Goal: Information Seeking & Learning: Learn about a topic

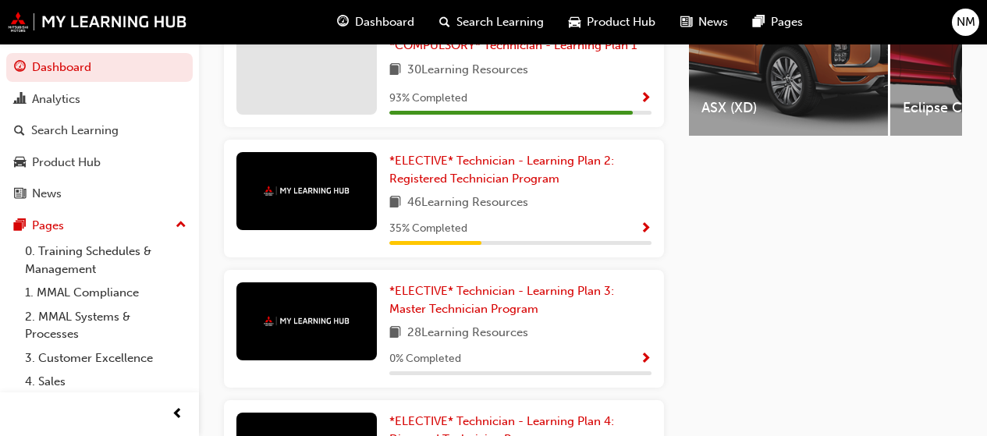
scroll to position [702, 0]
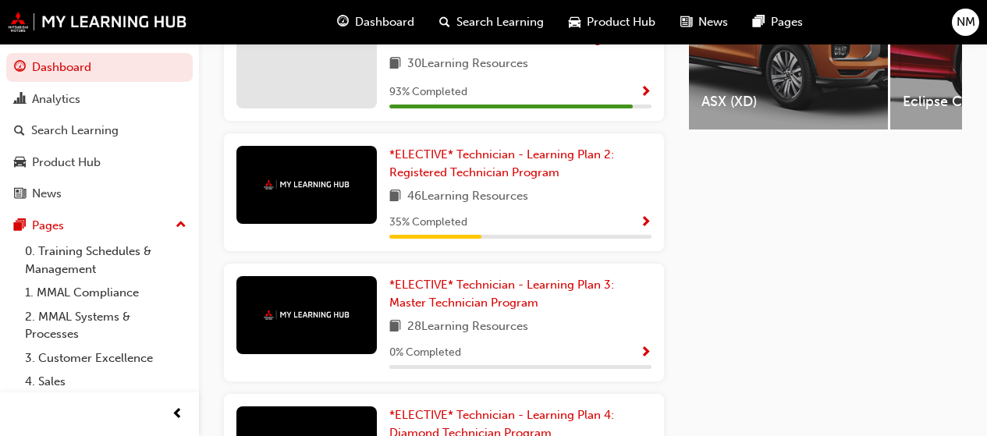
click at [642, 230] on span "Show Progress" at bounding box center [646, 223] width 12 height 14
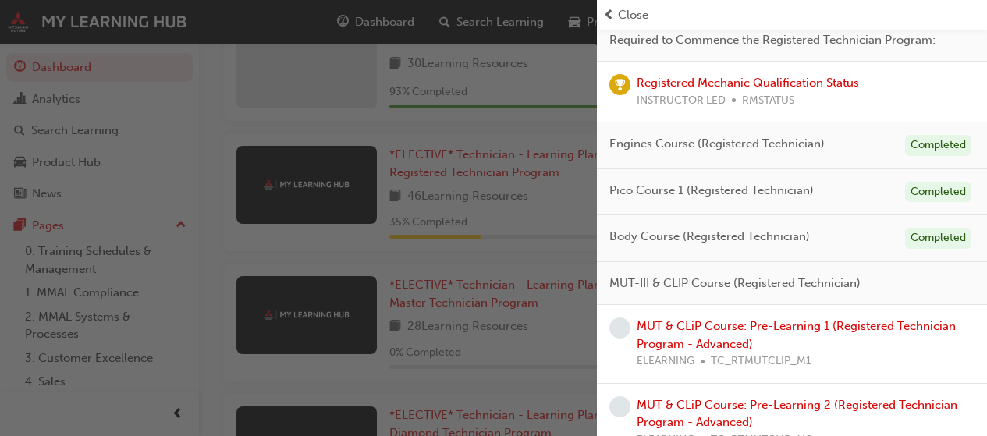
scroll to position [312, 0]
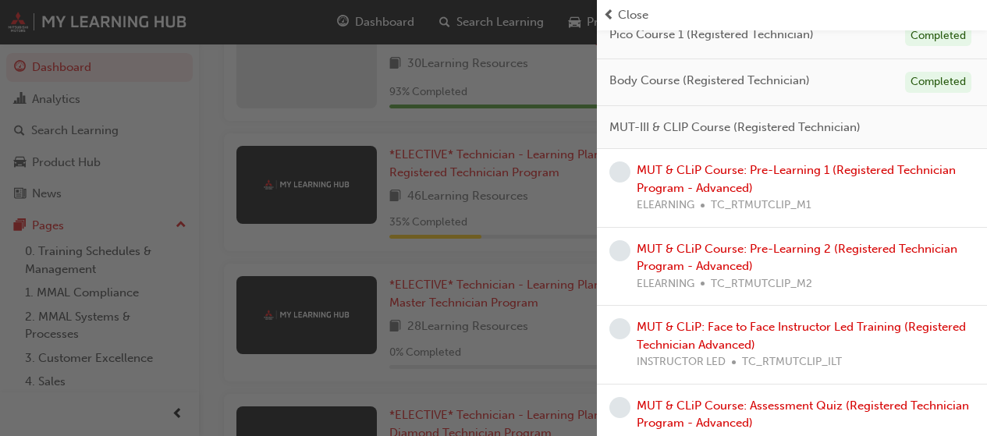
click at [466, 222] on div "button" at bounding box center [298, 218] width 597 height 436
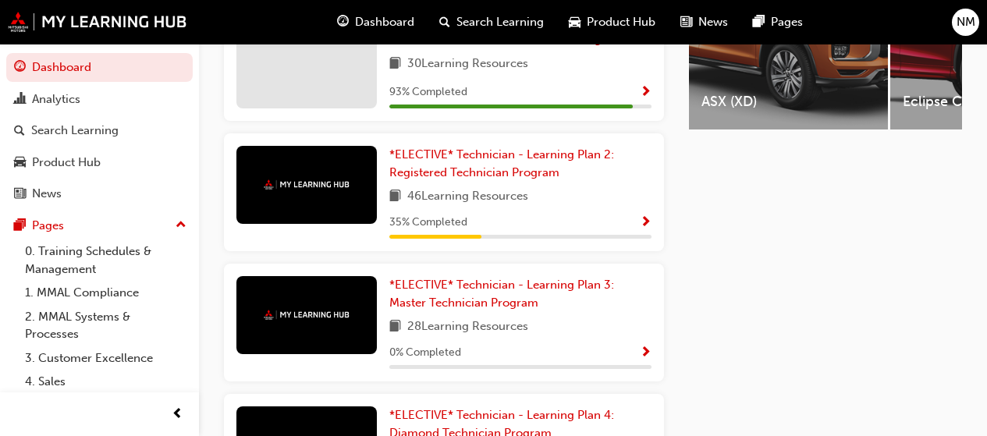
click at [649, 361] on span "Show Progress" at bounding box center [646, 354] width 12 height 14
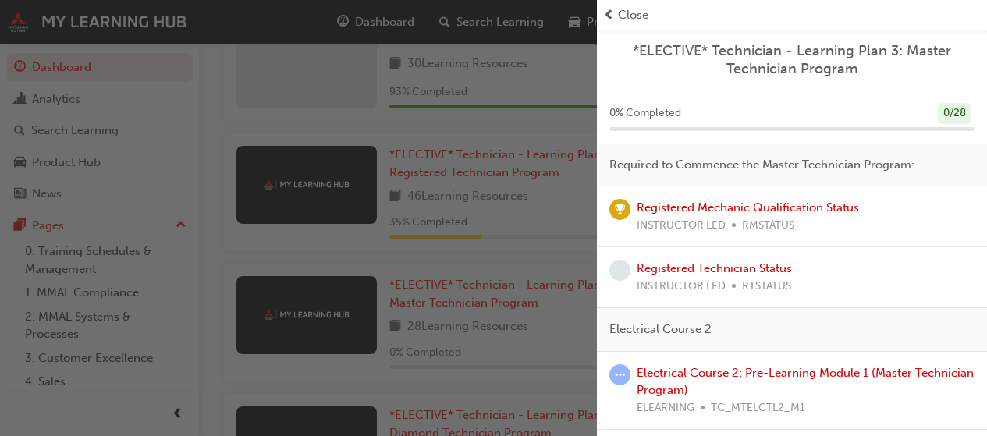
click at [683, 382] on div "Electrical Course 2: Pre-Learning Module 1 (Master Technician Program) ELEARNIN…" at bounding box center [806, 390] width 338 height 53
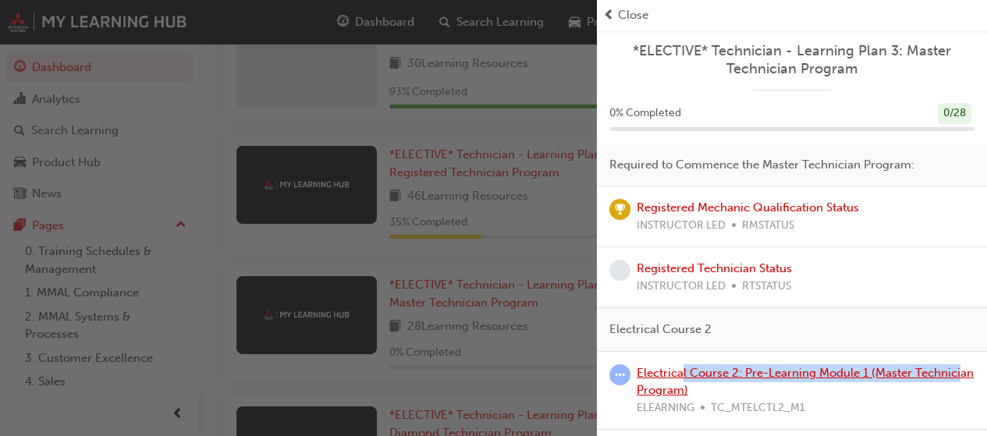
click at [684, 372] on link "Electrical Course 2: Pre-Learning Module 1 (Master Technician Program)" at bounding box center [805, 382] width 337 height 32
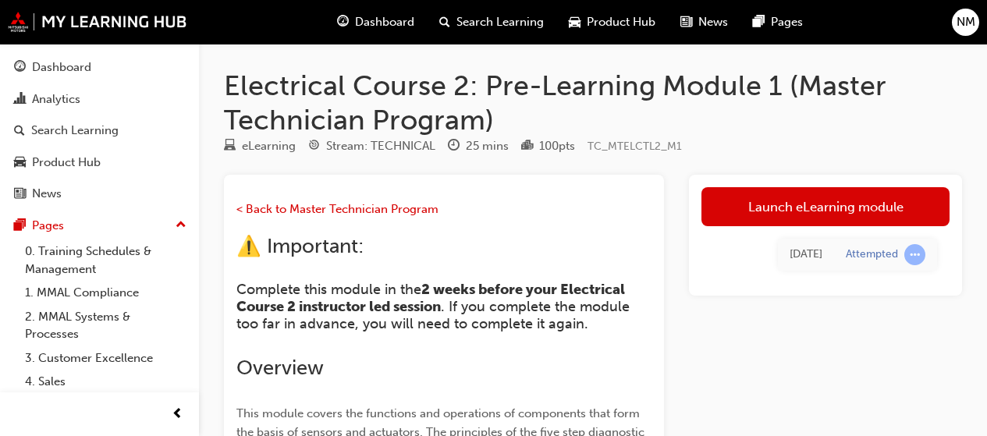
scroll to position [156, 0]
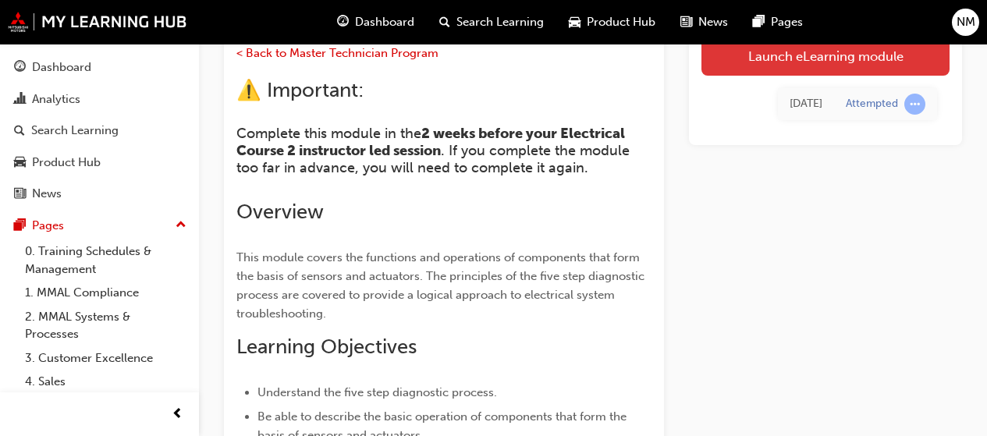
click at [804, 61] on link "Launch eLearning module" at bounding box center [826, 55] width 248 height 39
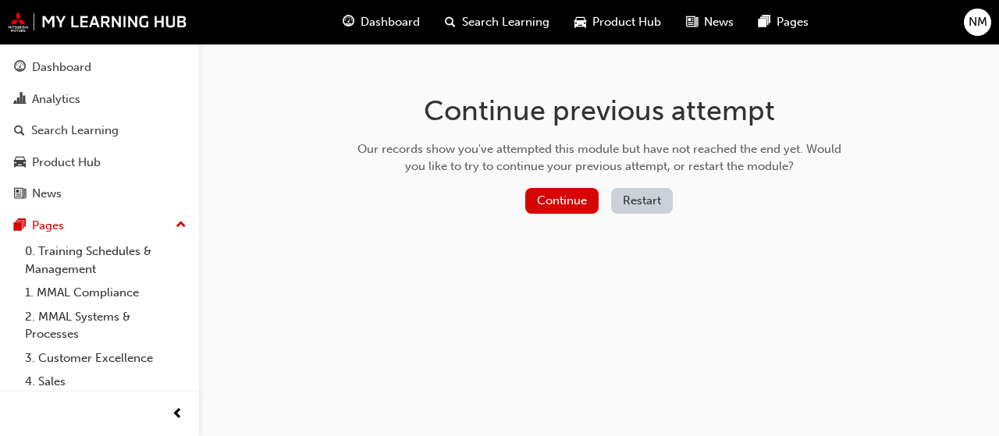
click at [649, 194] on button "Restart" at bounding box center [642, 201] width 62 height 26
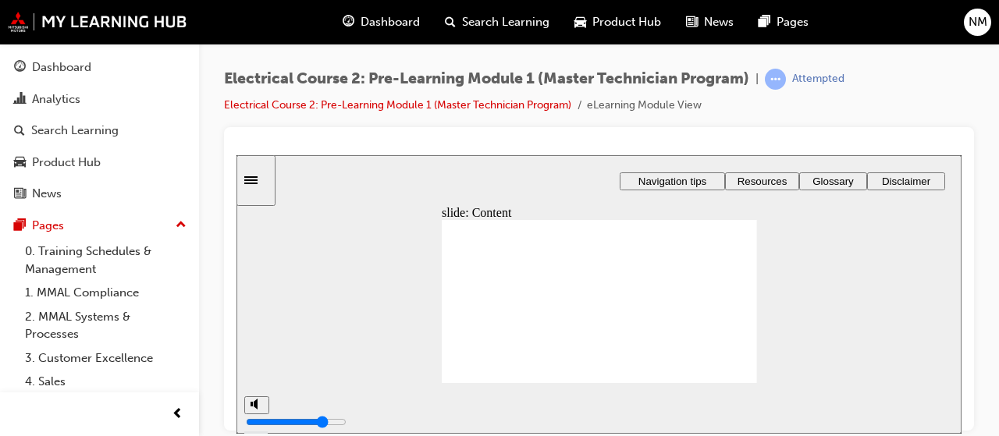
click at [581, 395] on section at bounding box center [598, 407] width 725 height 51
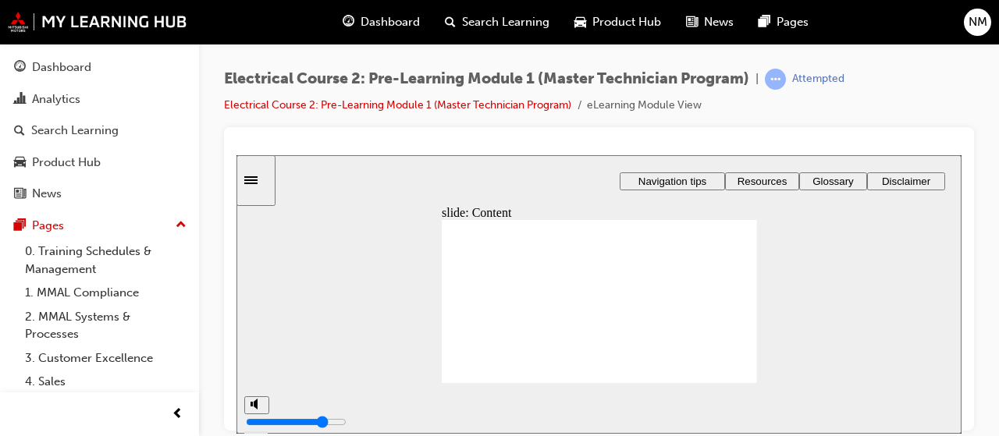
drag, startPoint x: 637, startPoint y: 365, endPoint x: 664, endPoint y: 337, distance: 39.2
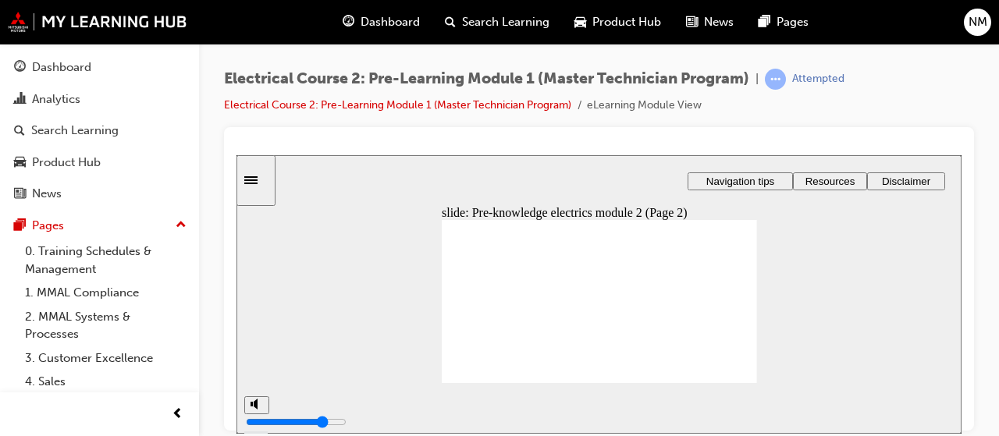
radio input "true"
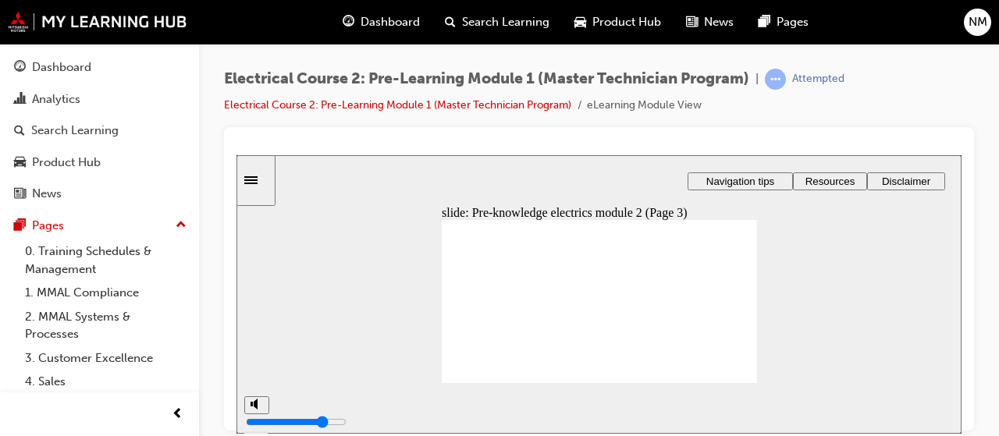
radio input "true"
